Goal: Register for event/course

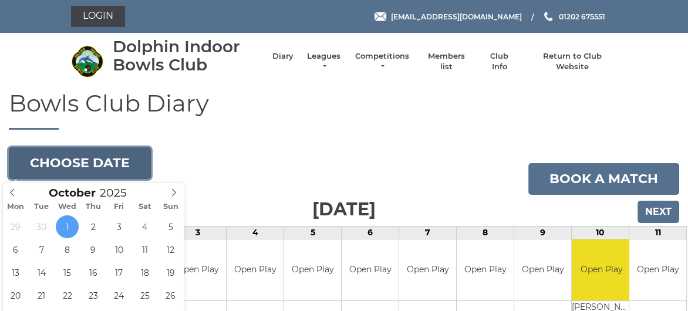
click at [66, 166] on button "Choose date" at bounding box center [80, 163] width 142 height 32
type input "2024"
type input "[DATE]"
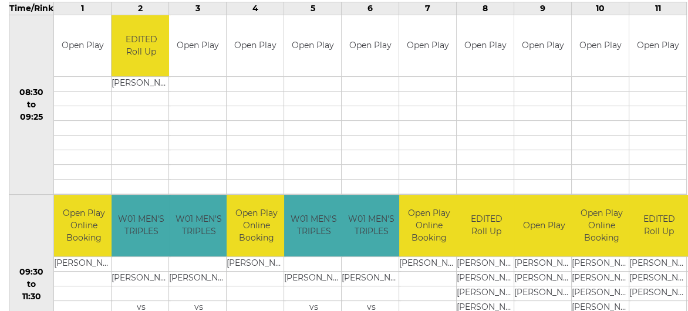
scroll to position [235, 0]
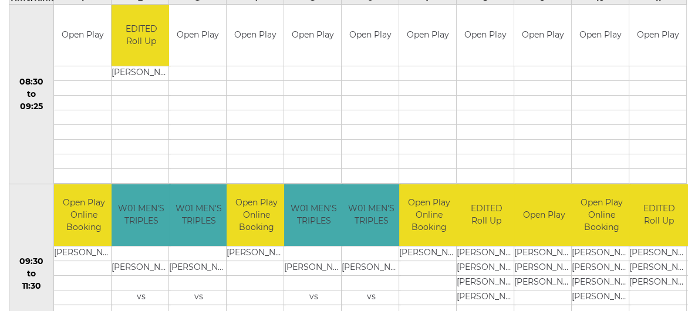
click at [396, 176] on td at bounding box center [370, 176] width 57 height 15
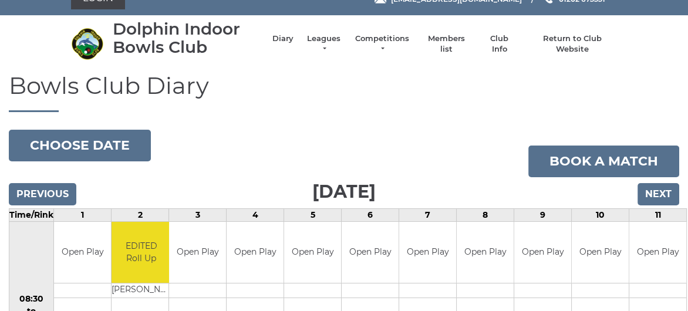
scroll to position [0, 0]
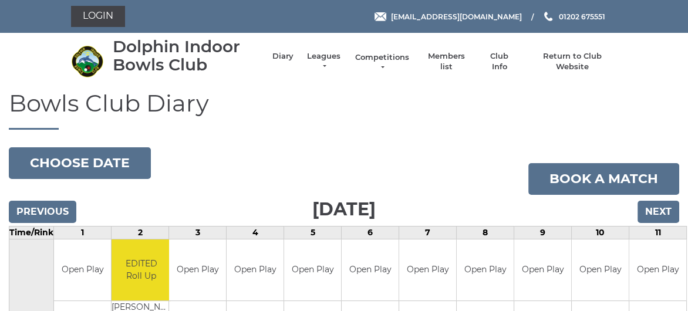
click at [376, 53] on link "Competitions" at bounding box center [382, 62] width 56 height 21
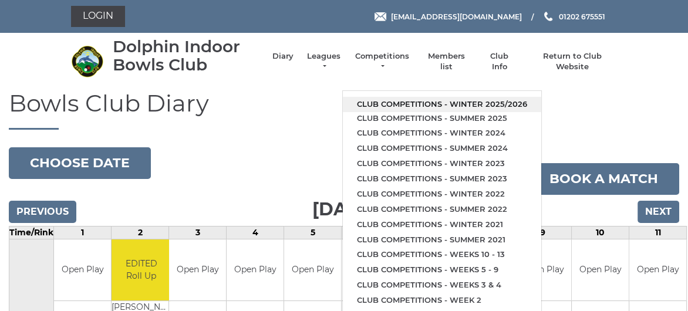
click at [395, 102] on link "Club competitions - Winter 2025/2026" at bounding box center [442, 104] width 199 height 15
